Goal: Task Accomplishment & Management: Manage account settings

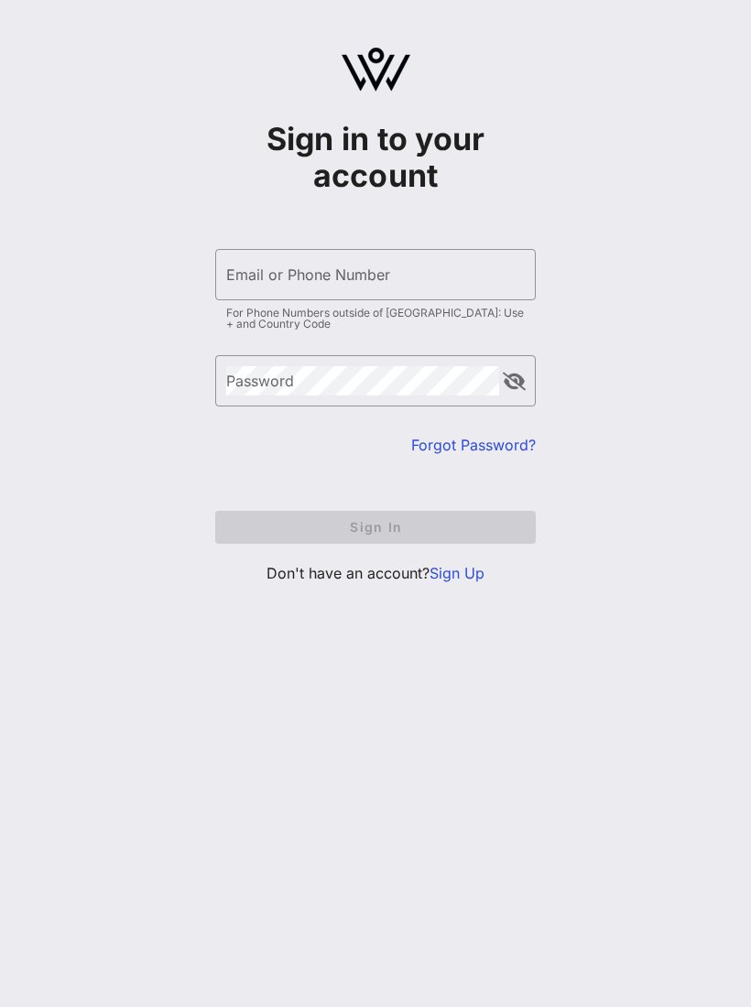
click at [458, 273] on input "Email or Phone Number" at bounding box center [375, 274] width 299 height 29
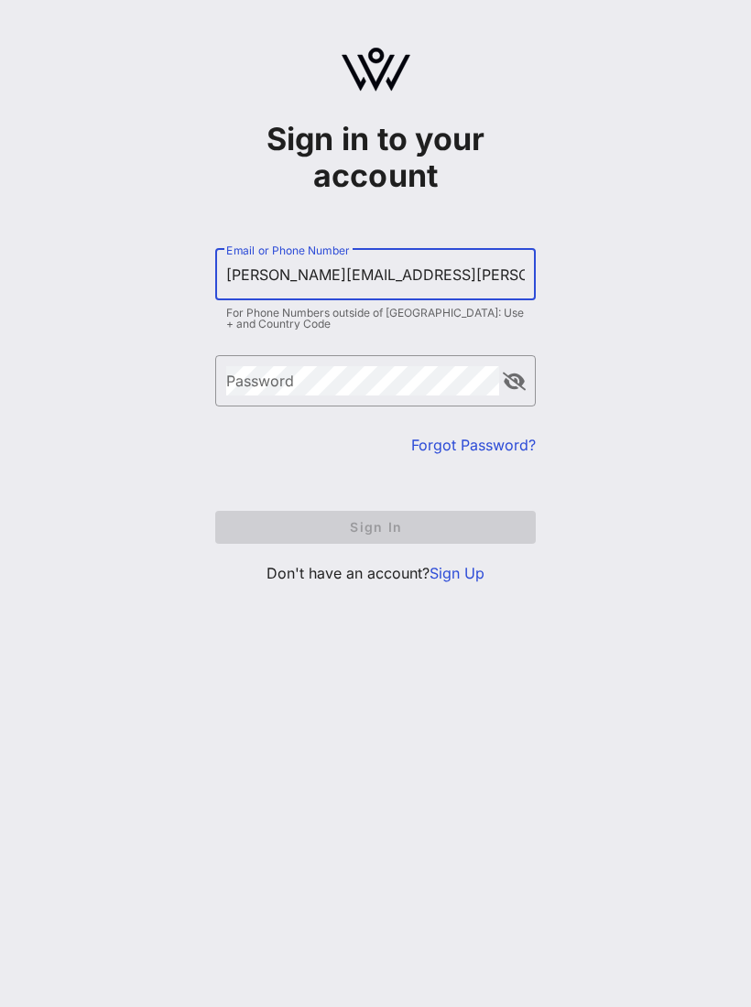
click at [267, 386] on div "Password" at bounding box center [362, 380] width 273 height 51
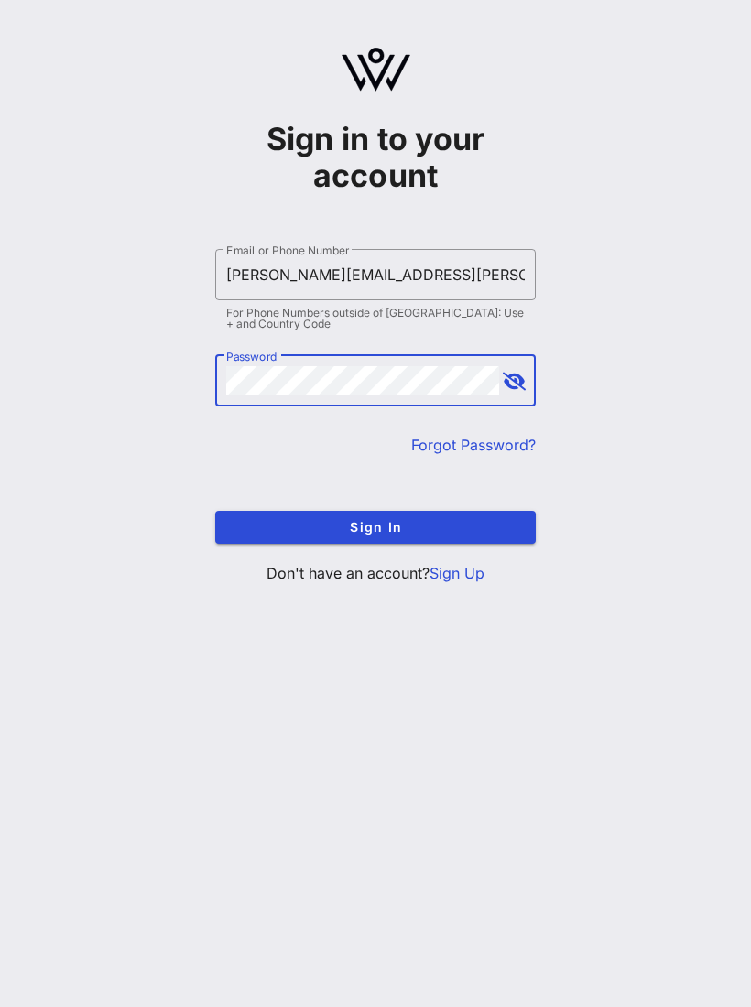
click at [455, 538] on button "Sign In" at bounding box center [375, 527] width 321 height 33
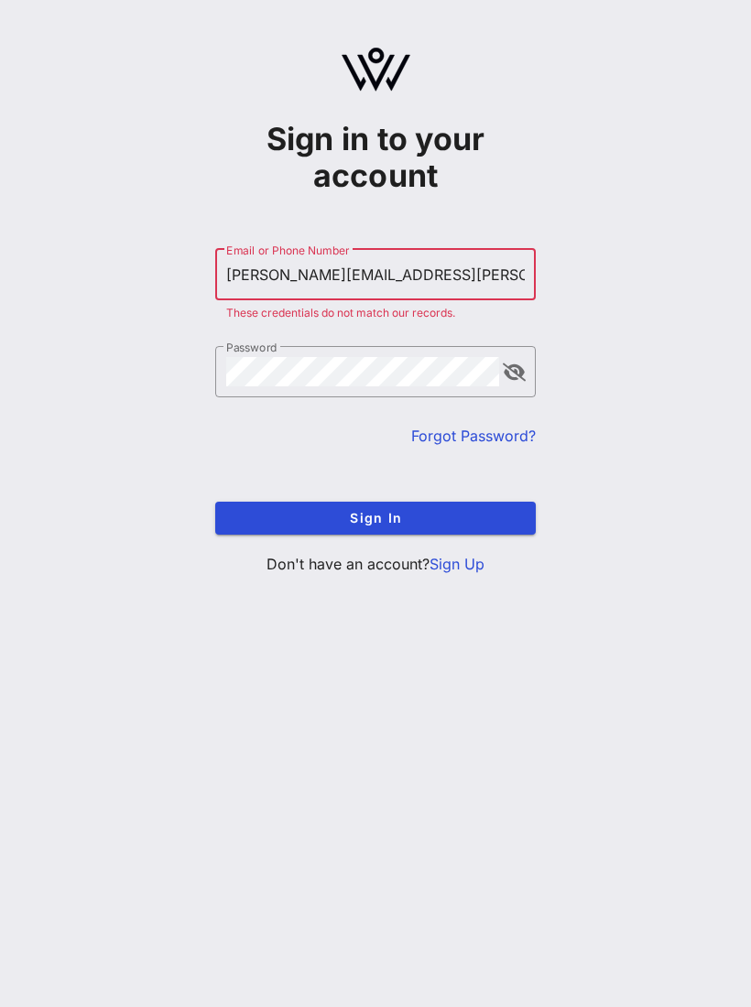
click at [524, 380] on button "append icon" at bounding box center [514, 373] width 23 height 18
click at [409, 283] on input "[PERSON_NAME][EMAIL_ADDRESS][PERSON_NAME][DOMAIN_NAME]" at bounding box center [375, 274] width 299 height 29
click at [415, 275] on input "Lucio.jennifer@gmail.com" at bounding box center [375, 274] width 299 height 29
type input "L"
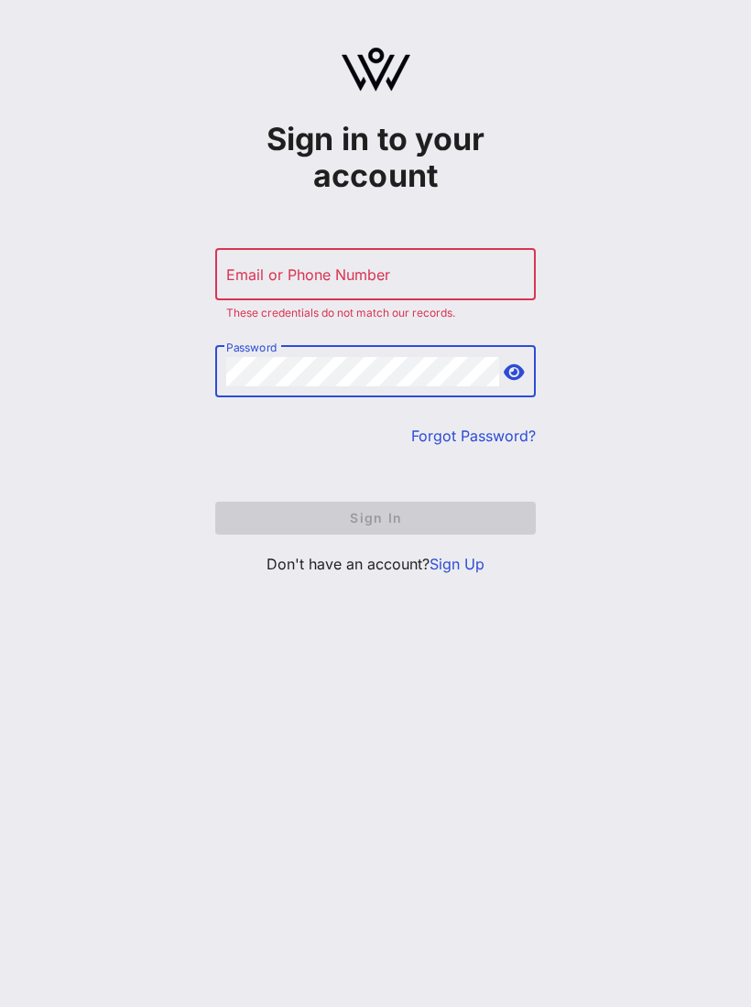
click at [307, 279] on div "Email or Phone Number" at bounding box center [375, 274] width 299 height 51
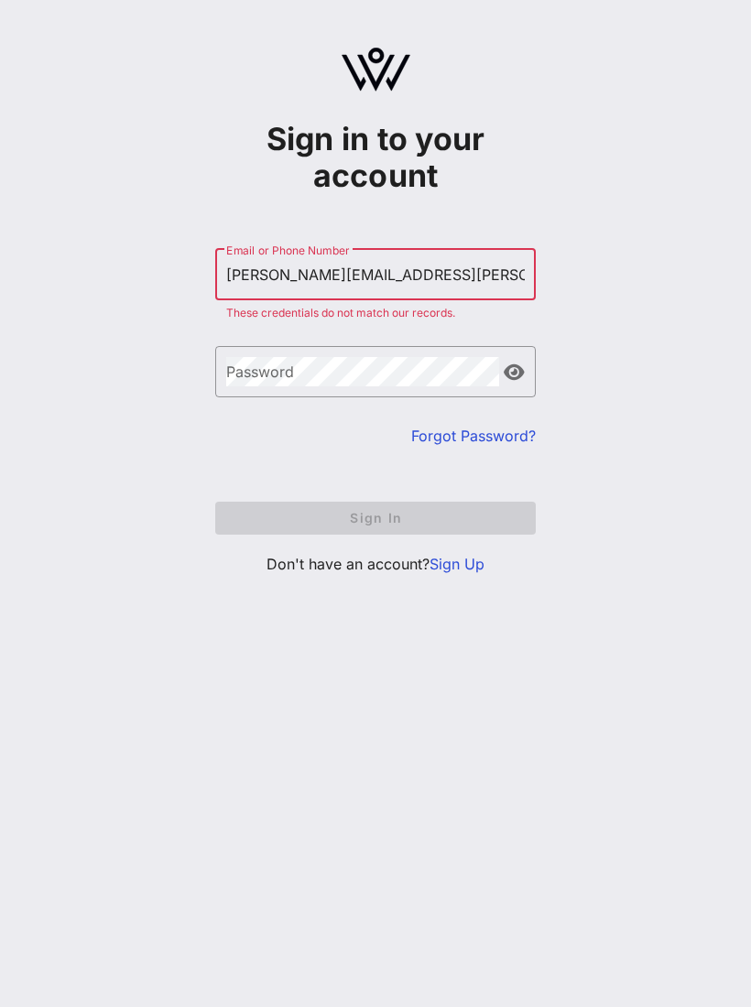
type input "Rebecca.singleton@gmail.com"
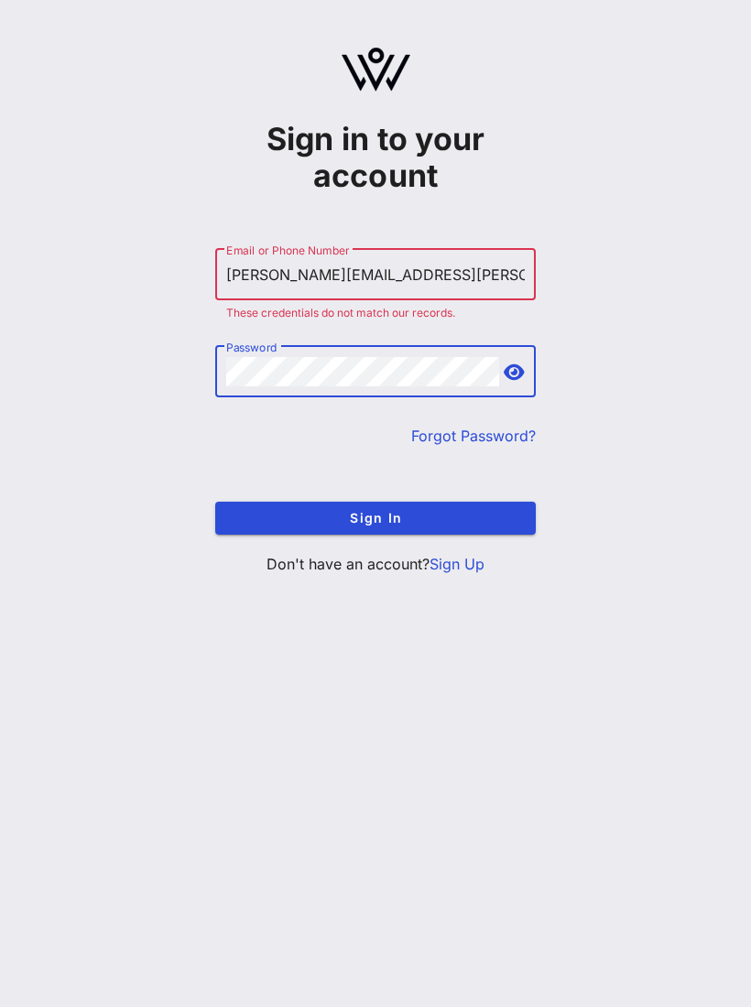
click at [380, 524] on span "Sign In" at bounding box center [375, 518] width 291 height 16
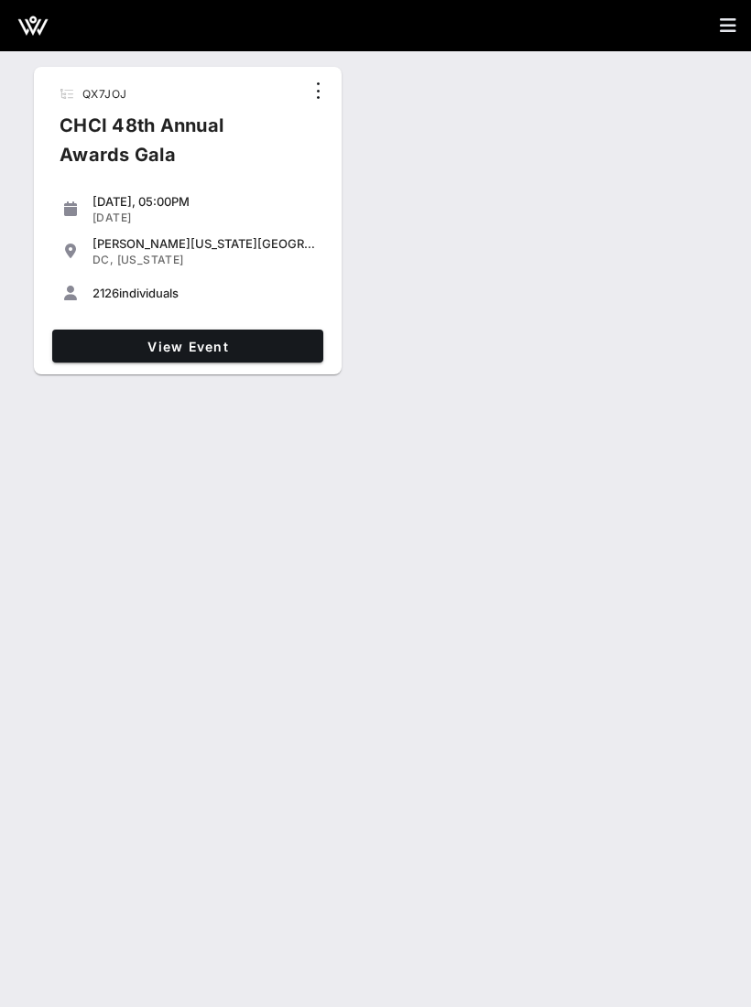
click at [215, 342] on span "View Event" at bounding box center [188, 347] width 256 height 16
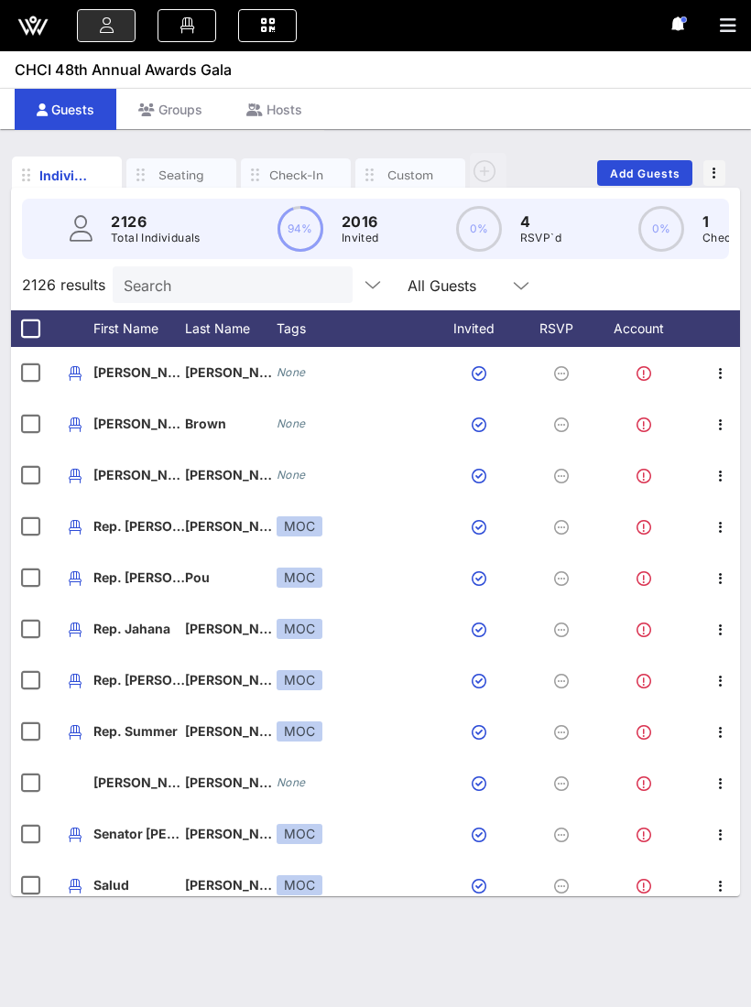
click at [265, 27] on icon at bounding box center [267, 26] width 20 height 2
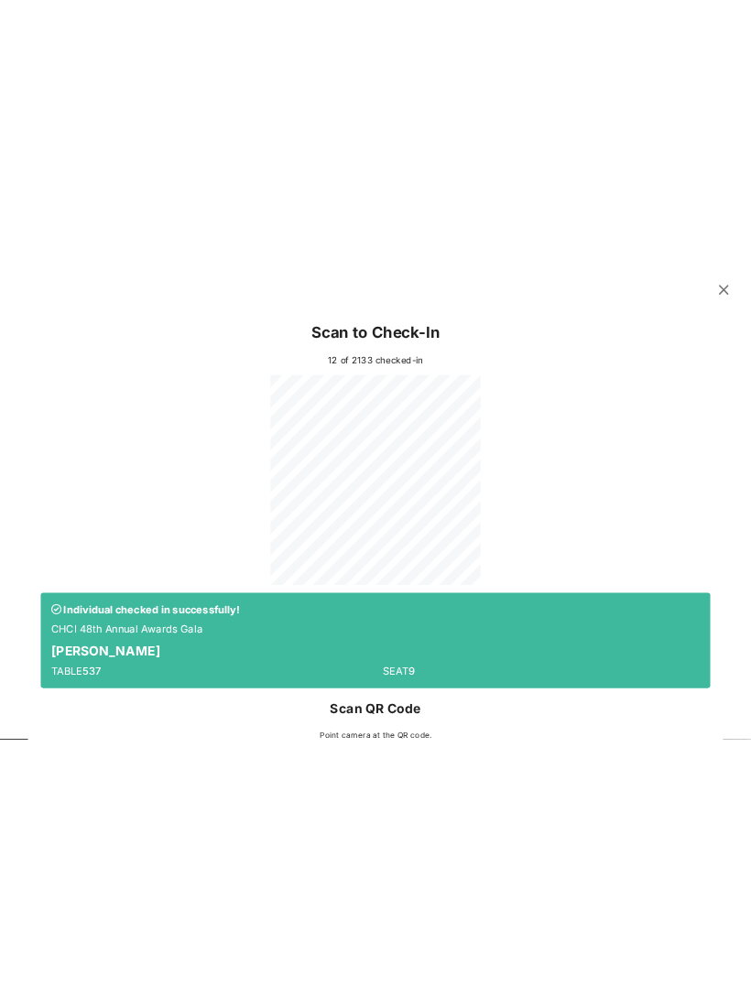
scroll to position [4, 0]
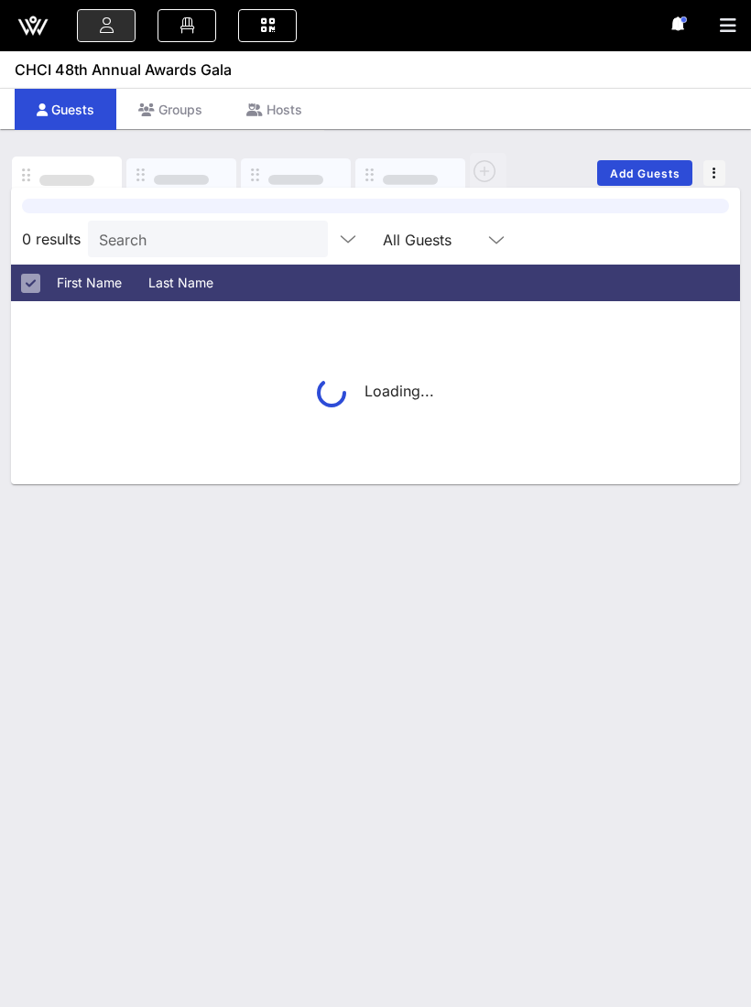
click at [265, 27] on icon at bounding box center [267, 26] width 20 height 2
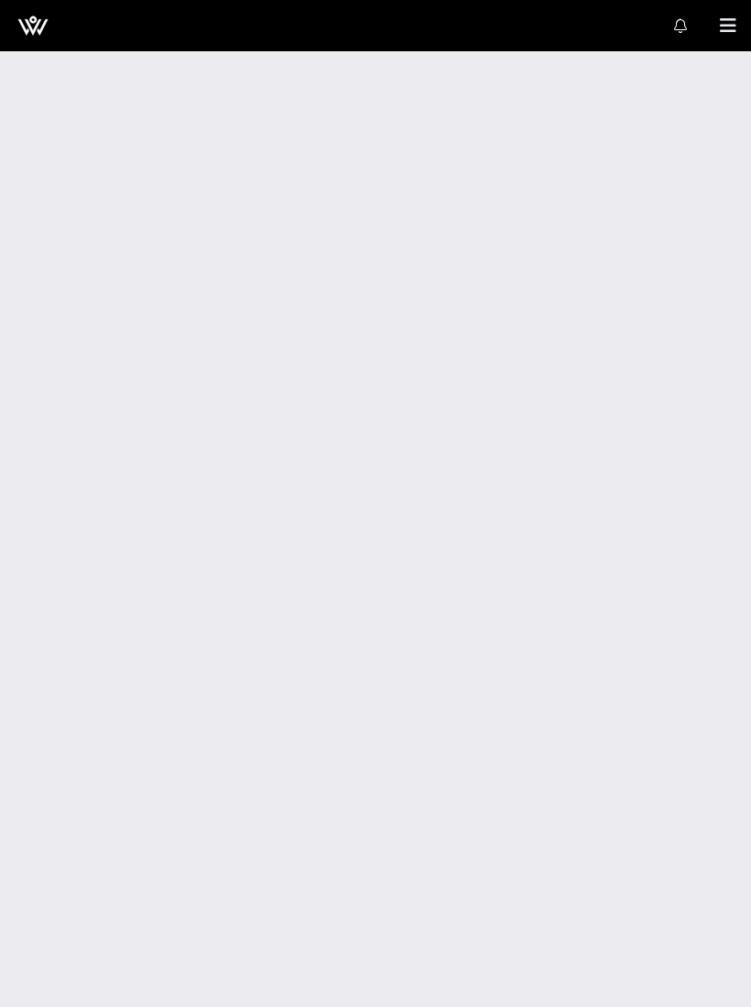
click at [32, 34] on icon at bounding box center [33, 27] width 16 height 16
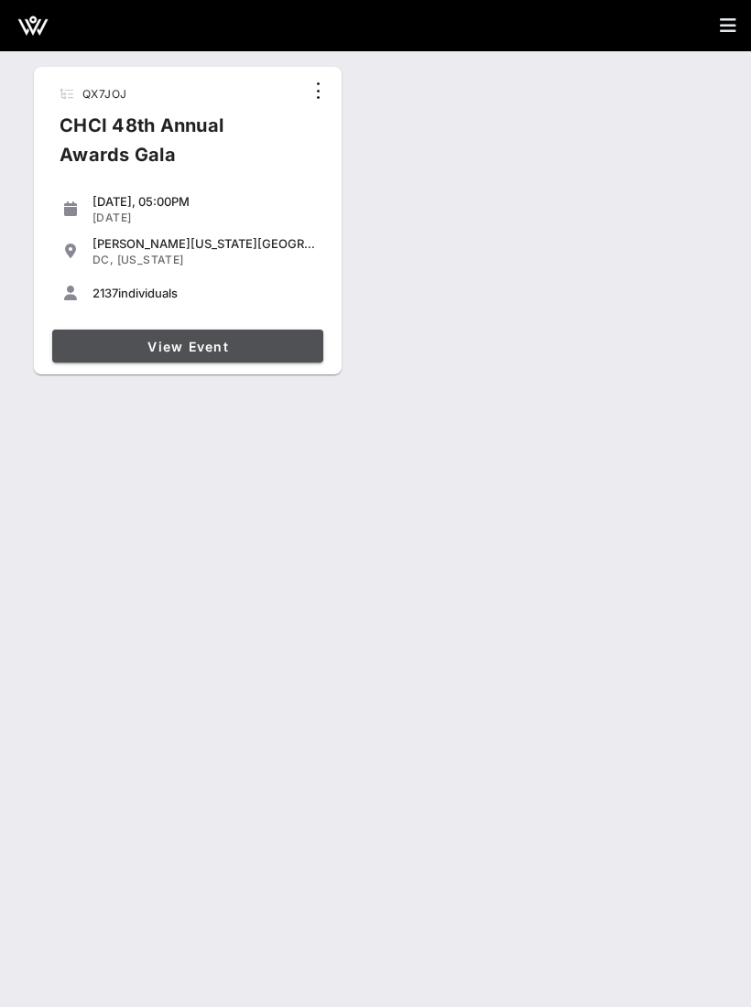
click at [114, 345] on span "View Event" at bounding box center [188, 347] width 256 height 16
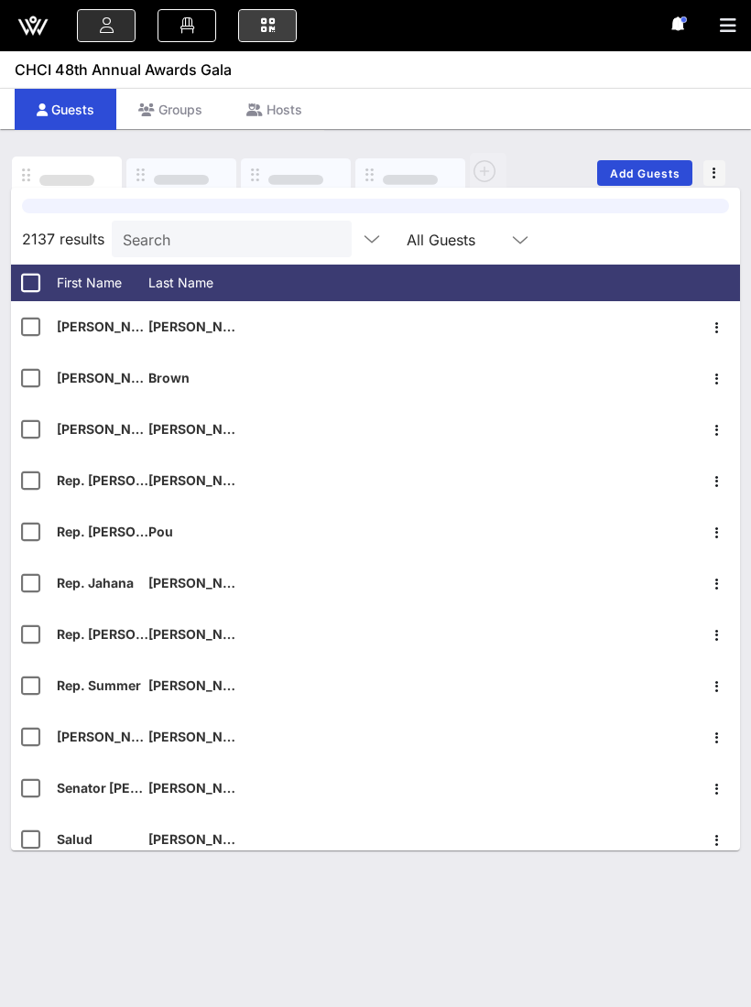
click at [275, 37] on link at bounding box center [267, 25] width 59 height 33
